Goal: Find specific page/section: Find specific page/section

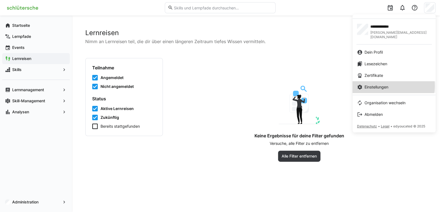
click at [390, 84] on div "Einstellungen" at bounding box center [394, 87] width 74 height 6
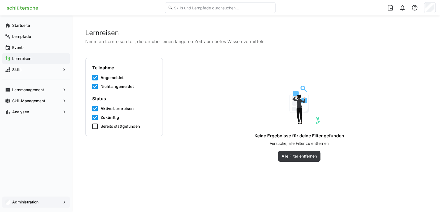
click at [0, 0] on app-navigation-label "Administration" at bounding box center [0, 0] width 0 height 0
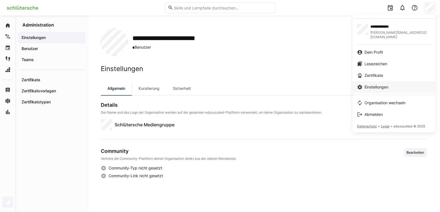
click at [384, 84] on span "Einstellungen" at bounding box center [376, 87] width 24 height 6
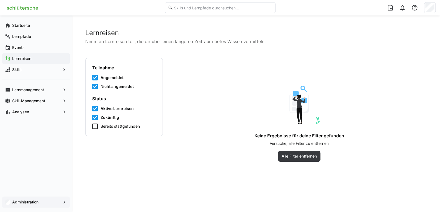
click at [52, 204] on span "Administration" at bounding box center [35, 203] width 49 height 6
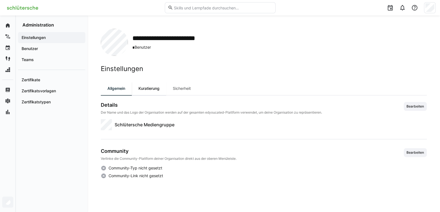
click at [150, 92] on div "Kuratierung" at bounding box center [149, 88] width 34 height 13
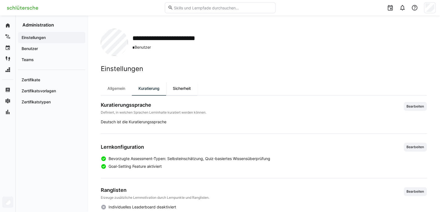
click at [187, 87] on div "Sicherheit" at bounding box center [181, 88] width 31 height 13
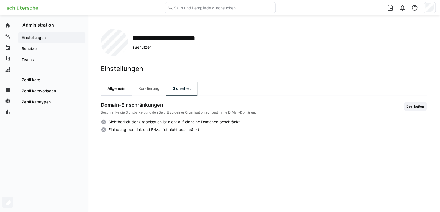
click at [120, 86] on div "Allgemein" at bounding box center [116, 88] width 31 height 13
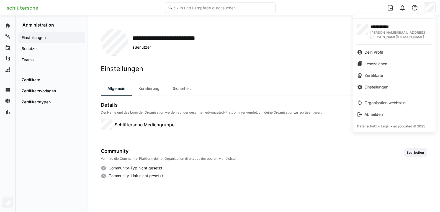
click at [290, 30] on div at bounding box center [220, 106] width 440 height 212
